Goal: Transaction & Acquisition: Purchase product/service

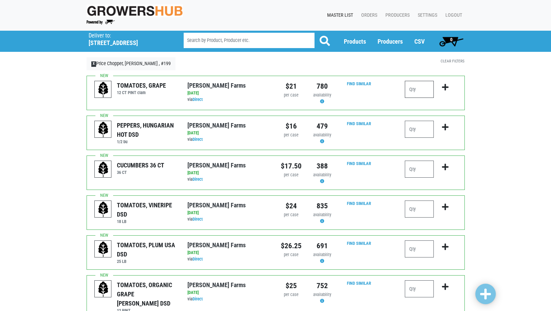
click at [412, 88] on input "number" at bounding box center [419, 89] width 29 height 17
type input "1"
type input "2"
click at [422, 177] on input "number" at bounding box center [419, 168] width 29 height 17
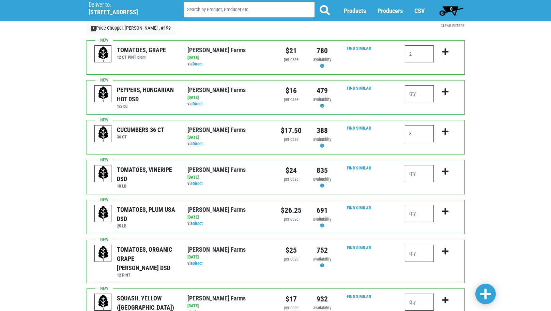
scroll to position [68, 0]
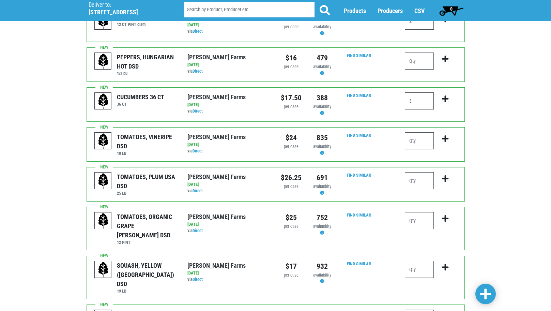
type input "3"
click at [424, 261] on input "number" at bounding box center [419, 269] width 29 height 17
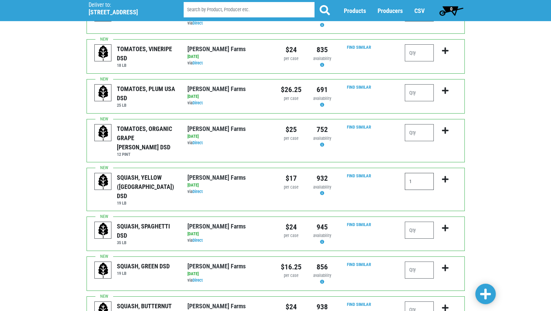
scroll to position [170, 0]
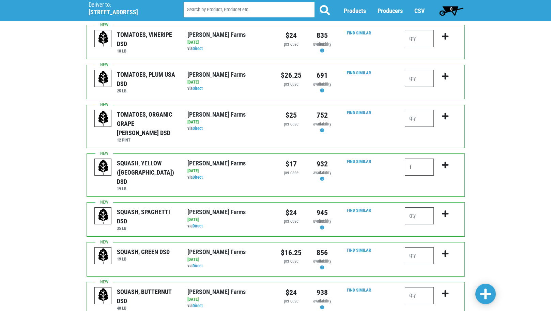
type input "1"
click at [412, 247] on input "number" at bounding box center [419, 255] width 29 height 17
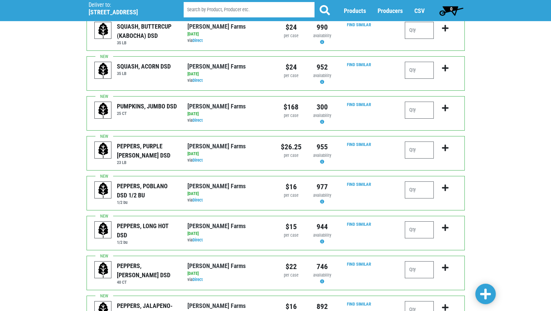
scroll to position [477, 0]
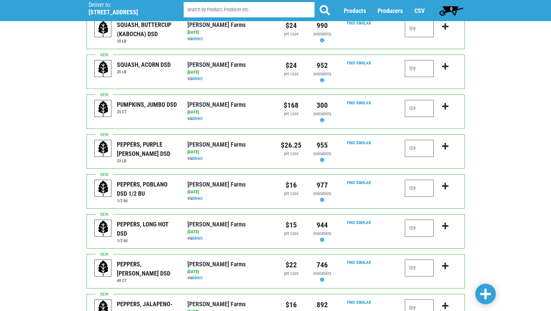
type input "1"
click at [416, 259] on input "number" at bounding box center [419, 267] width 29 height 17
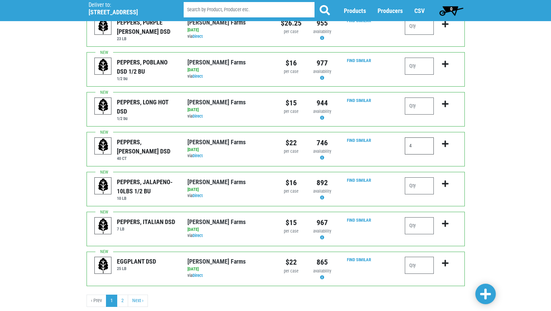
scroll to position [599, 0]
type input "4"
click at [493, 289] on link at bounding box center [485, 293] width 20 height 20
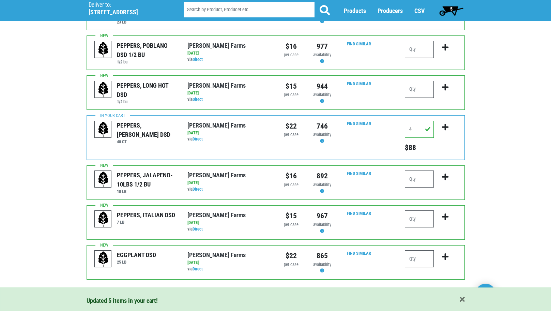
scroll to position [650, 0]
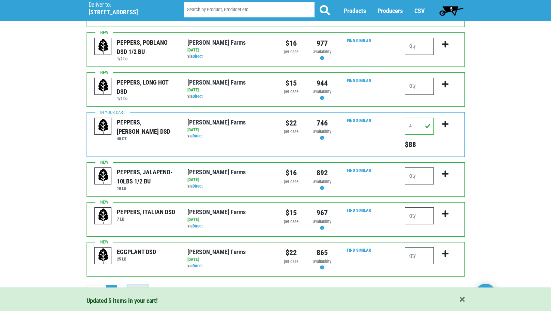
click at [135, 285] on link "Next ›" at bounding box center [138, 291] width 20 height 12
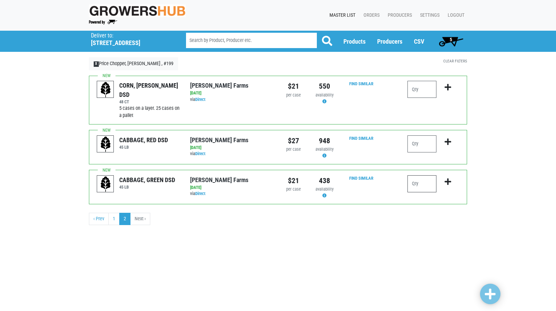
click at [422, 179] on input "number" at bounding box center [421, 183] width 29 height 17
type input "2"
click at [419, 90] on input "number" at bounding box center [421, 89] width 29 height 17
type input "5"
click at [491, 300] on span at bounding box center [490, 294] width 11 height 12
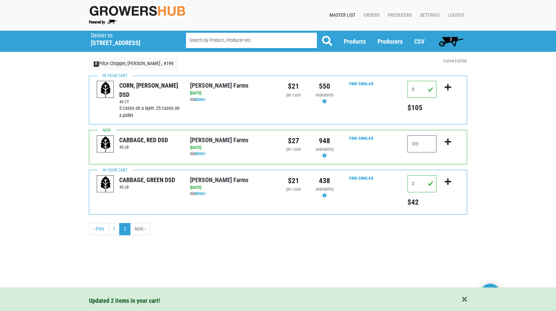
click at [449, 43] on span "7" at bounding box center [451, 41] width 30 height 14
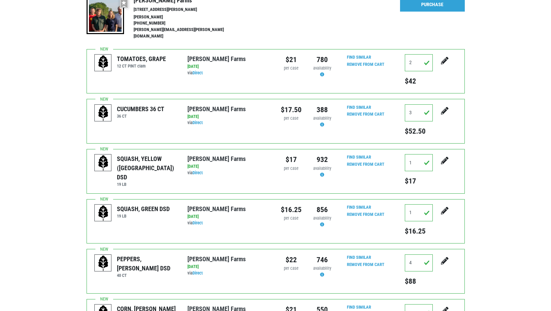
scroll to position [10, 0]
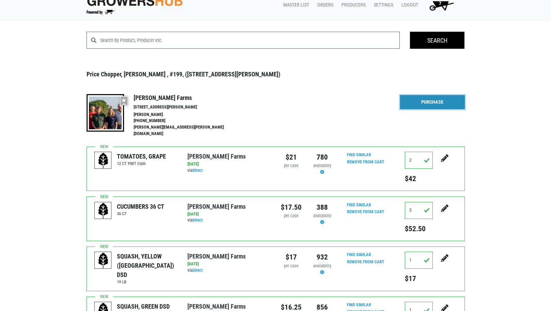
click at [423, 103] on link "Purchase" at bounding box center [432, 102] width 65 height 14
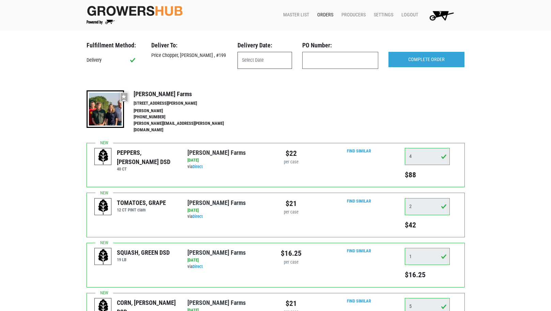
click at [259, 56] on input "text" at bounding box center [264, 60] width 54 height 17
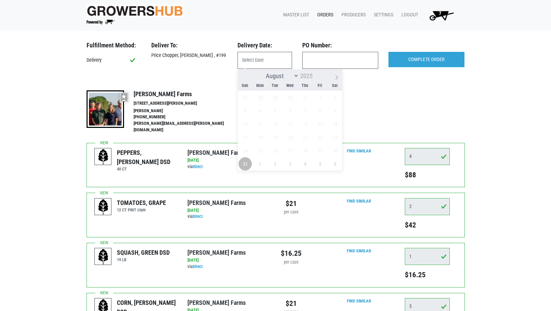
click at [247, 161] on span "31" at bounding box center [244, 163] width 13 height 13
type input "[DATE]"
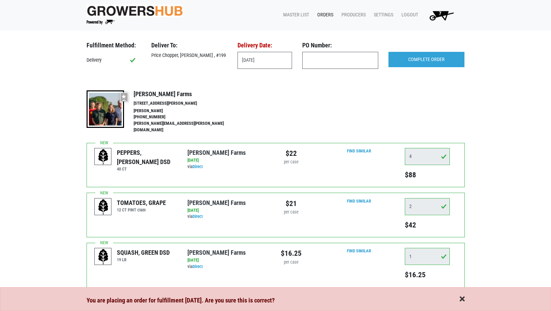
click at [463, 300] on span "button" at bounding box center [461, 298] width 5 height 7
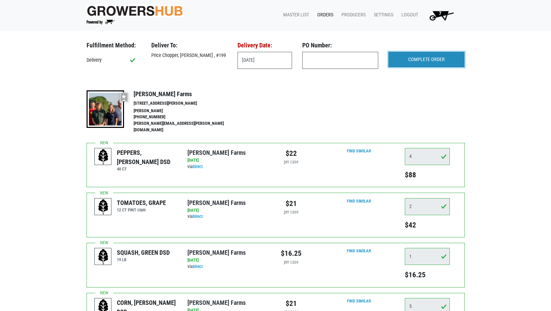
click at [417, 64] on input "COMPLETE ORDER" at bounding box center [426, 60] width 76 height 16
